Goal: Information Seeking & Learning: Learn about a topic

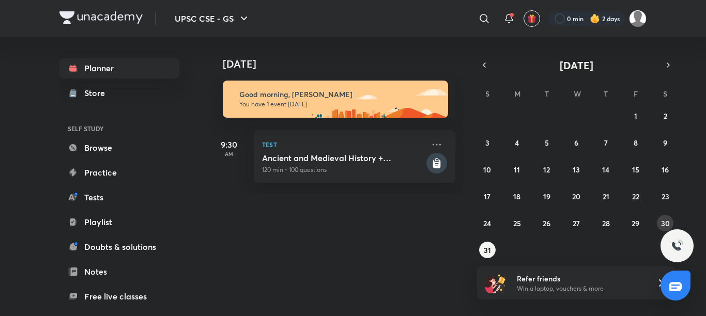
click at [664, 222] on abbr "30" at bounding box center [665, 223] width 9 height 10
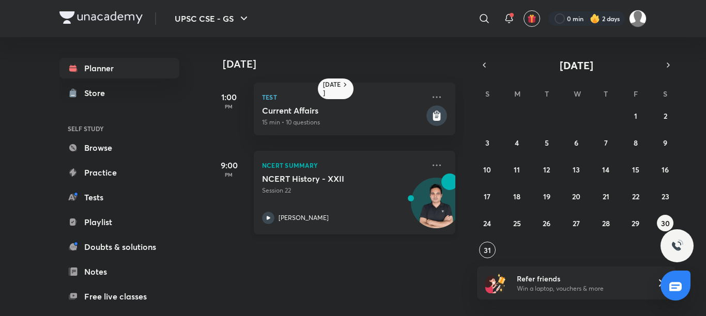
click at [308, 216] on p "[PERSON_NAME]" at bounding box center [303, 217] width 50 height 9
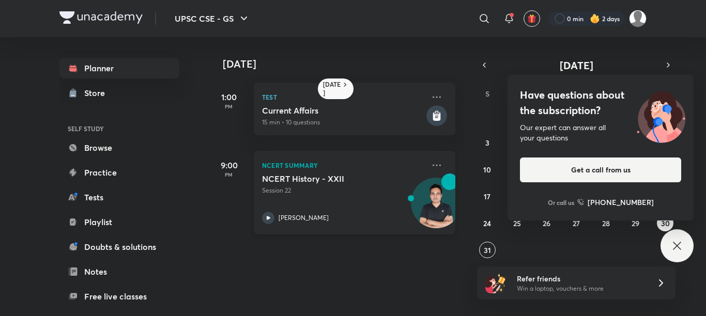
click at [271, 193] on p "Session 22" at bounding box center [343, 190] width 162 height 9
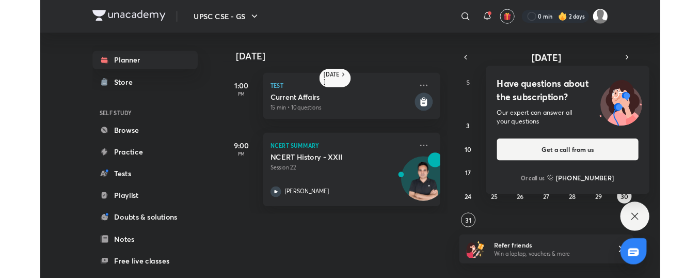
scroll to position [0, 10]
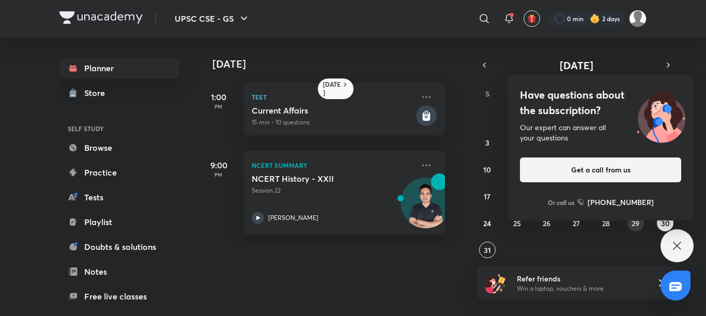
click at [637, 221] on abbr "29" at bounding box center [635, 223] width 8 height 10
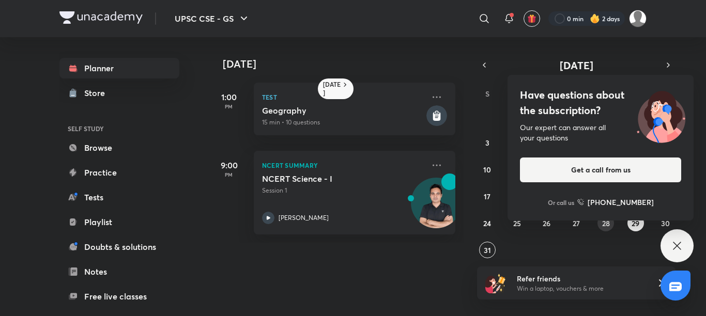
click at [603, 222] on abbr "28" at bounding box center [606, 223] width 8 height 10
click at [430, 160] on icon at bounding box center [436, 165] width 12 height 12
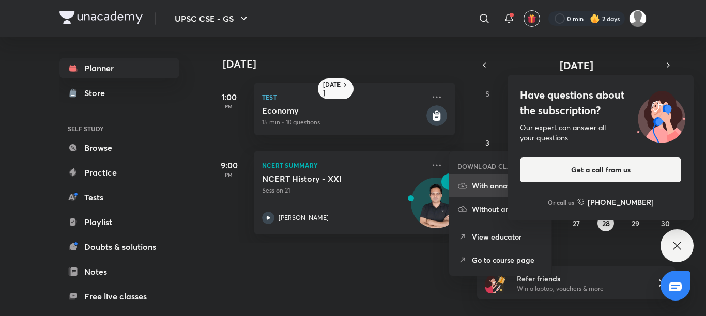
click at [482, 185] on p "With annotation" at bounding box center [507, 185] width 71 height 11
